Goal: Navigation & Orientation: Find specific page/section

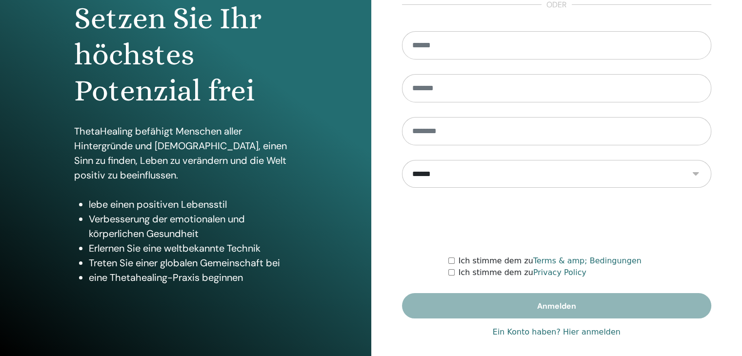
scroll to position [112, 0]
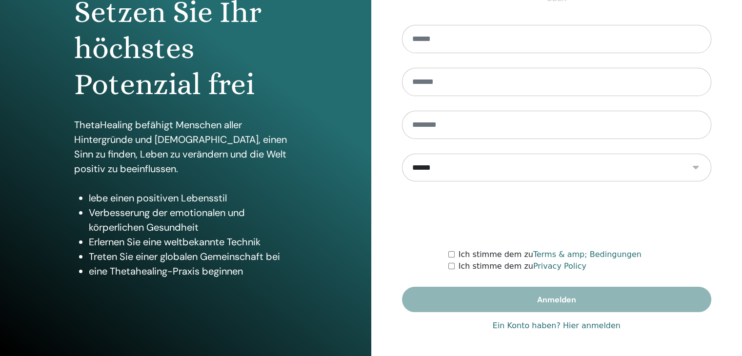
click at [596, 325] on link "Ein Konto haben? Hier anmelden" at bounding box center [557, 326] width 128 height 12
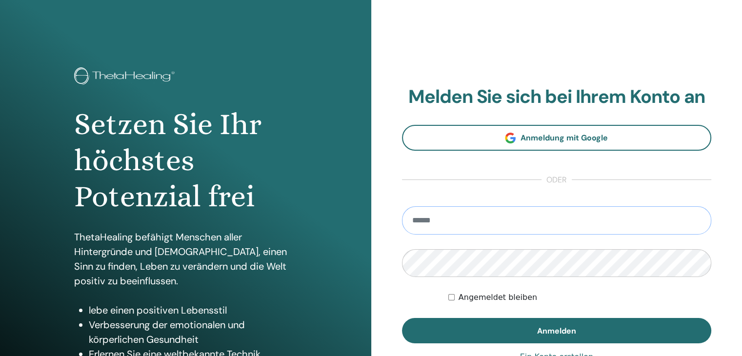
click at [506, 229] on input "email" at bounding box center [557, 220] width 310 height 28
type input "**********"
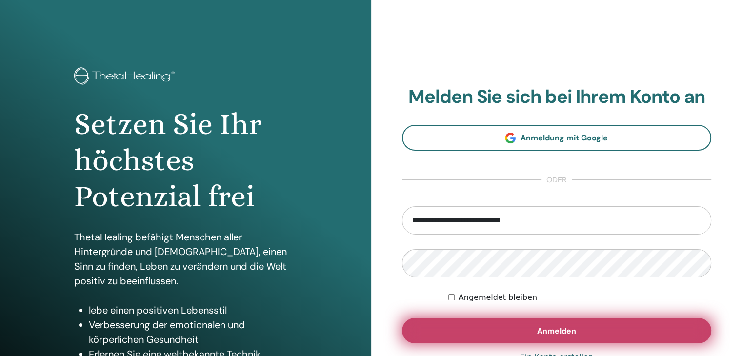
click at [521, 327] on button "Anmelden" at bounding box center [557, 330] width 310 height 25
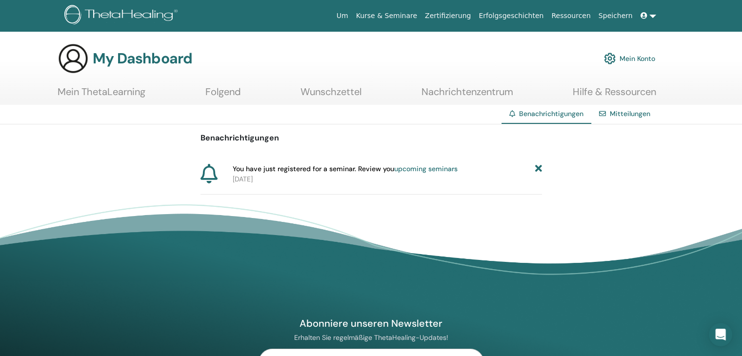
click at [111, 91] on link "Mein ThetaLearning" at bounding box center [102, 95] width 88 height 19
